Goal: Task Accomplishment & Management: Manage account settings

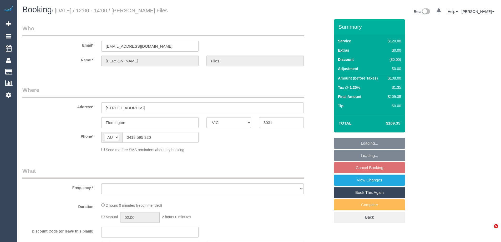
select select "VIC"
select select "string:stripe-pm_1K4F6N2GScqysDRVkNMyL0WT"
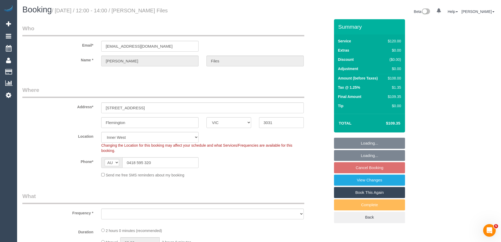
select select "object:530"
select select "spot4"
select select "number:30"
select select "number:14"
select select "number:18"
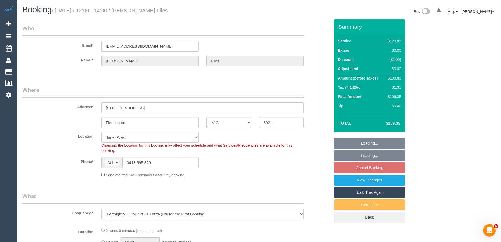
select select "number:24"
select select "number:34"
select select "number:26"
select select "object:1508"
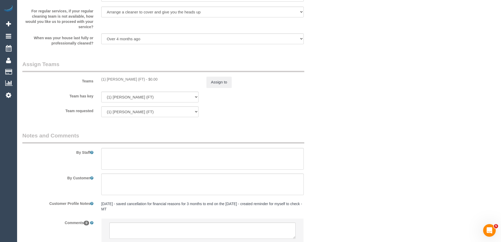
scroll to position [762, 0]
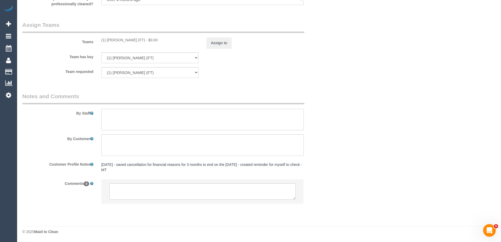
click at [163, 117] on textarea at bounding box center [202, 120] width 202 height 22
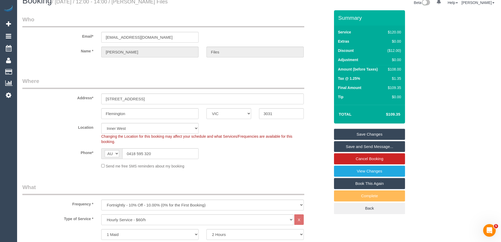
scroll to position [0, 0]
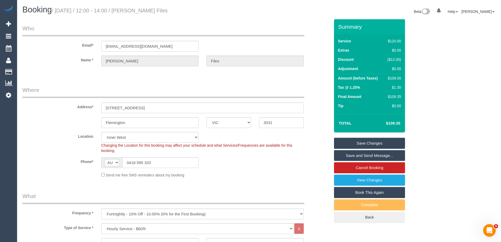
type textarea "If no one is home, key under the mat"
click at [384, 146] on link "Save Changes" at bounding box center [369, 143] width 71 height 11
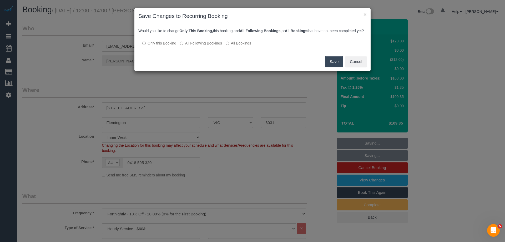
drag, startPoint x: 197, startPoint y: 47, endPoint x: 201, endPoint y: 48, distance: 4.1
click at [197, 46] on label "All Following Bookings" at bounding box center [201, 42] width 42 height 5
click at [336, 67] on button "Save" at bounding box center [334, 61] width 18 height 11
